Goal: Find specific page/section: Find specific page/section

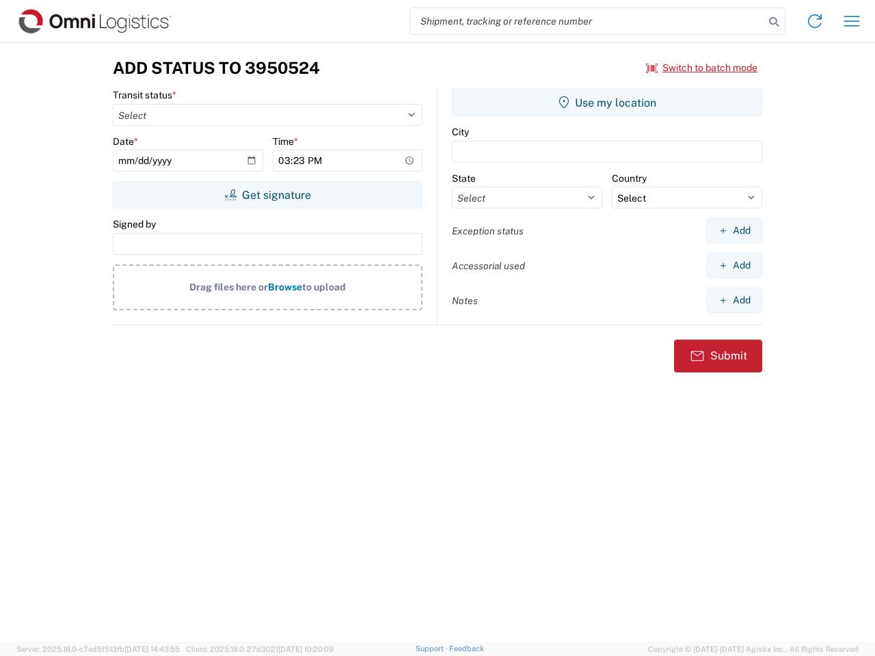
click at [587, 21] on input "search" at bounding box center [587, 21] width 354 height 26
click at [773, 22] on icon at bounding box center [773, 21] width 19 height 19
click at [814, 21] on icon at bounding box center [815, 21] width 22 height 22
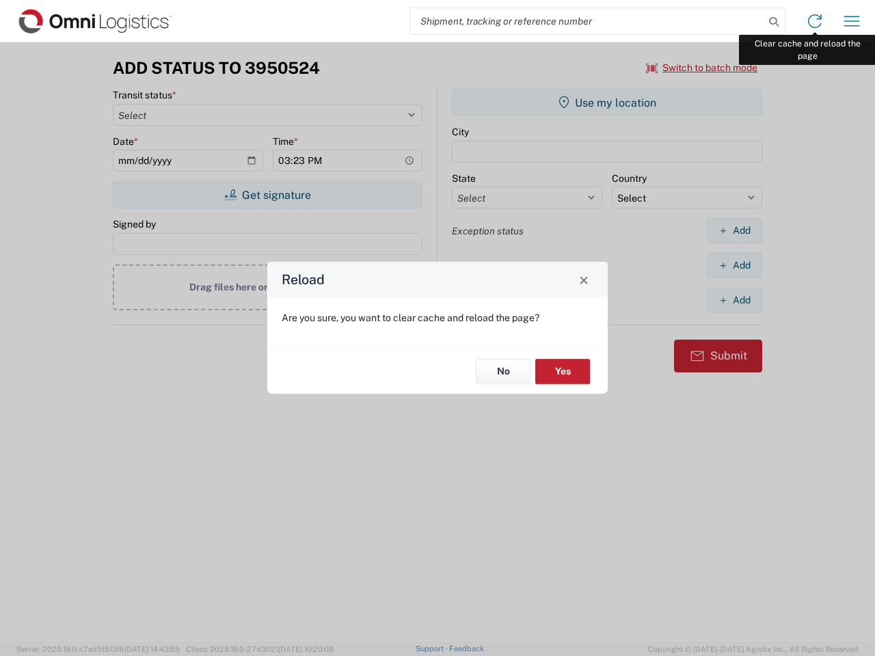
click at [851, 21] on div "Reload Are you sure, you want to clear cache and reload the page? No Yes" at bounding box center [437, 328] width 875 height 656
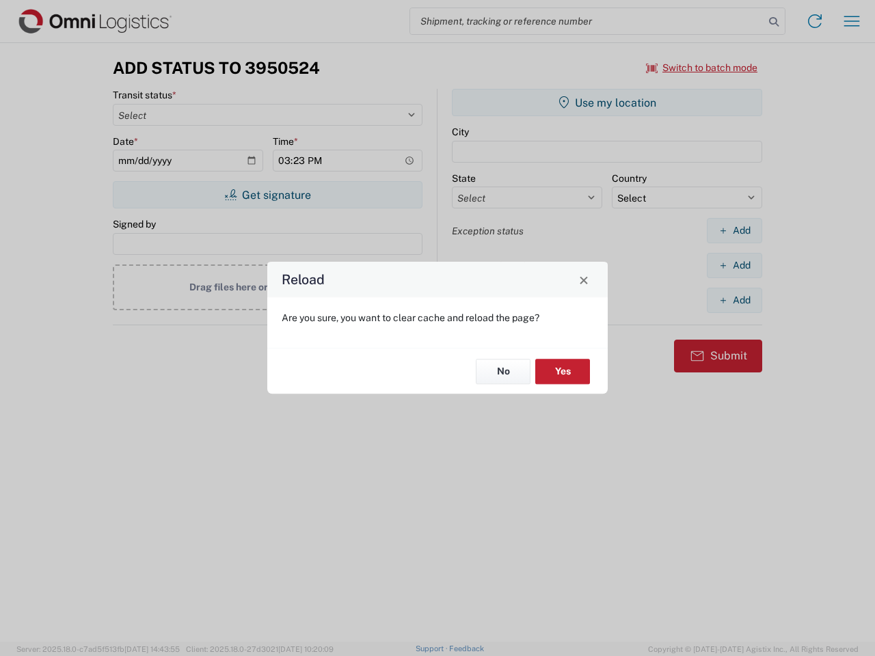
click at [702, 68] on div "Reload Are you sure, you want to clear cache and reload the page? No Yes" at bounding box center [437, 328] width 875 height 656
click at [267, 195] on div "Reload Are you sure, you want to clear cache and reload the page? No Yes" at bounding box center [437, 328] width 875 height 656
click at [607, 102] on div "Reload Are you sure, you want to clear cache and reload the page? No Yes" at bounding box center [437, 328] width 875 height 656
click at [734, 230] on div "Reload Are you sure, you want to clear cache and reload the page? No Yes" at bounding box center [437, 328] width 875 height 656
click at [734, 265] on div "Reload Are you sure, you want to clear cache and reload the page? No Yes" at bounding box center [437, 328] width 875 height 656
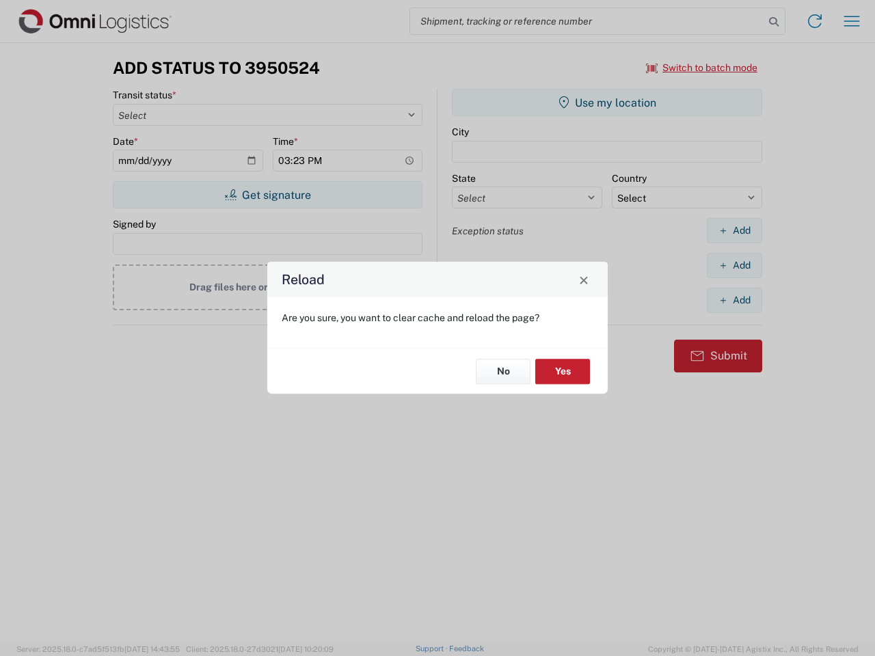
click at [734, 300] on div "Reload Are you sure, you want to clear cache and reload the page? No Yes" at bounding box center [437, 328] width 875 height 656
